Goal: Navigation & Orientation: Find specific page/section

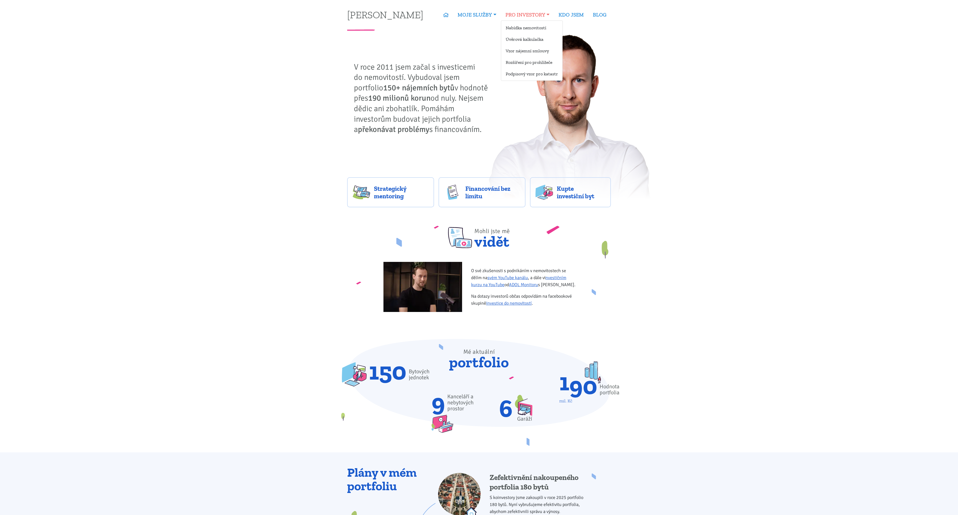
click at [537, 20] on link "PRO INVESTORY" at bounding box center [527, 15] width 53 height 12
click at [536, 26] on link "Nabídka nemovitostí" at bounding box center [531, 27] width 61 height 9
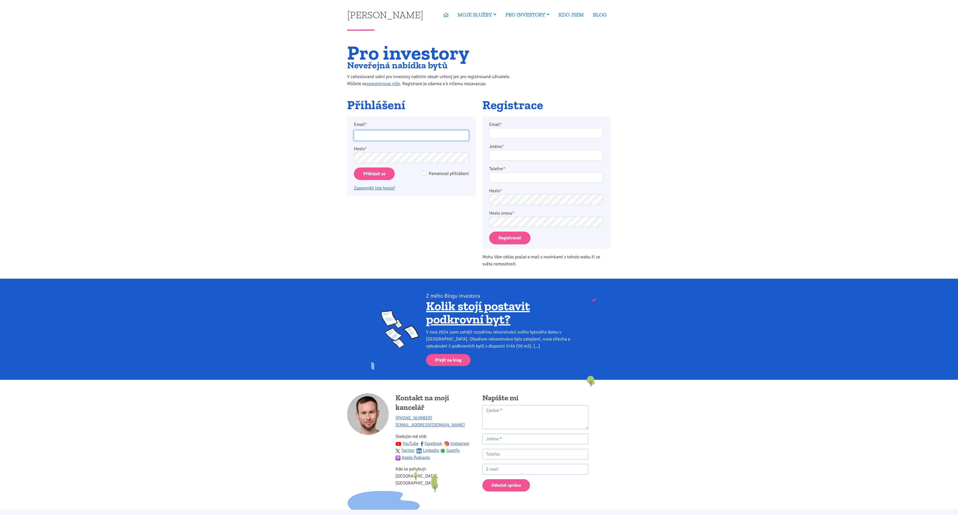
type input "[PERSON_NAME][EMAIL_ADDRESS][DOMAIN_NAME]"
click at [374, 174] on input "Přihlásit se" at bounding box center [374, 174] width 41 height 13
click at [426, 173] on input "Pamatovat přihlášení" at bounding box center [424, 173] width 5 height 5
checkbox input "true"
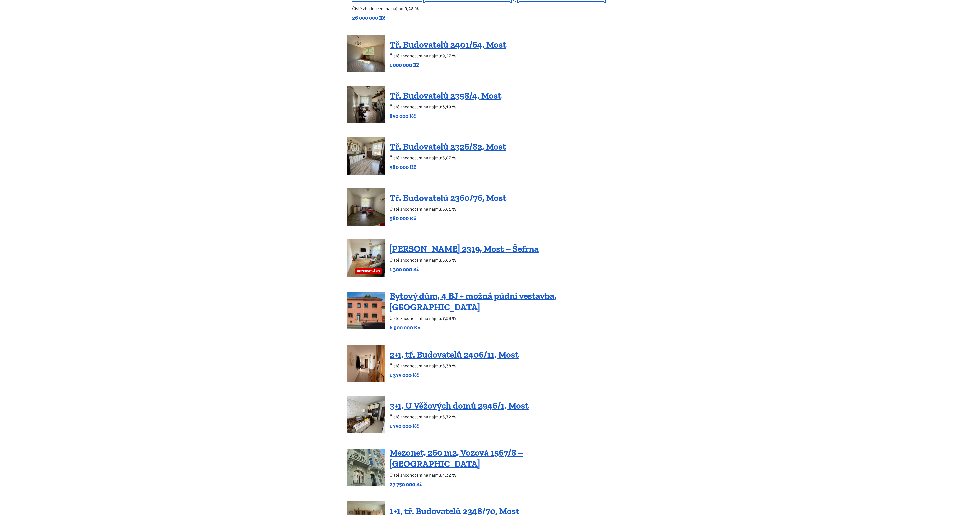
scroll to position [548, 0]
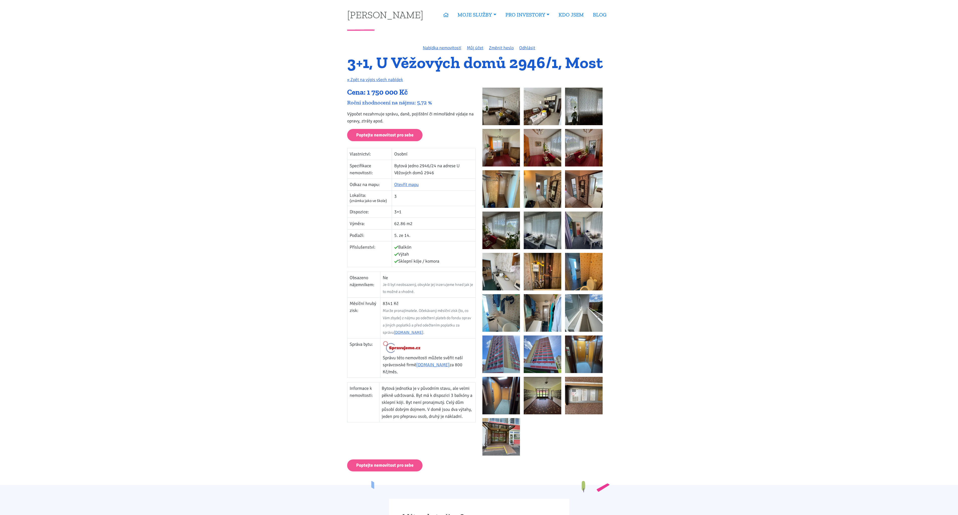
click at [722, 16] on body "[PERSON_NAME] ÚVOD MOJE SLUŽBY Strategický mentoring Financování bez limitu Kup…" at bounding box center [479, 498] width 958 height 996
